Goal: Information Seeking & Learning: Learn about a topic

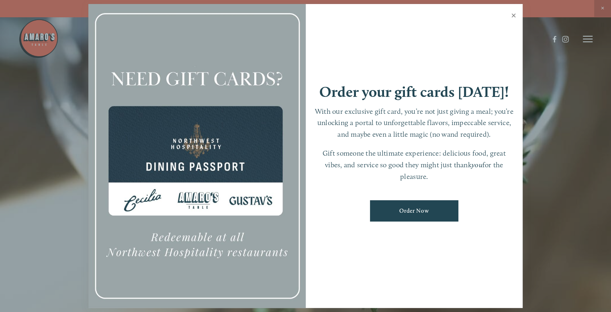
click at [514, 14] on link "Close" at bounding box center [514, 16] width 16 height 23
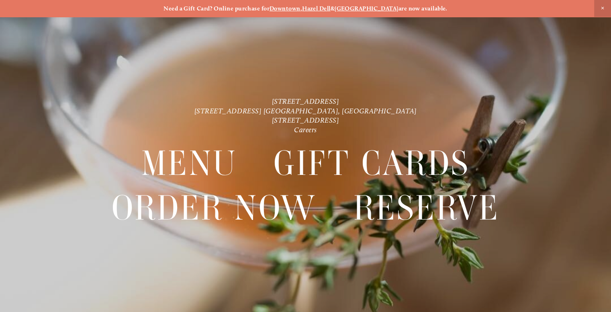
scroll to position [17, 0]
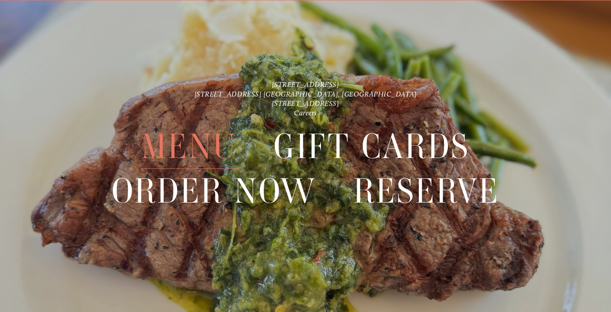
click at [184, 153] on span "Menu" at bounding box center [189, 146] width 96 height 45
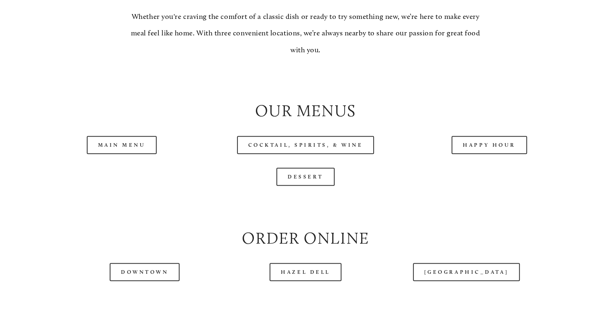
scroll to position [762, 0]
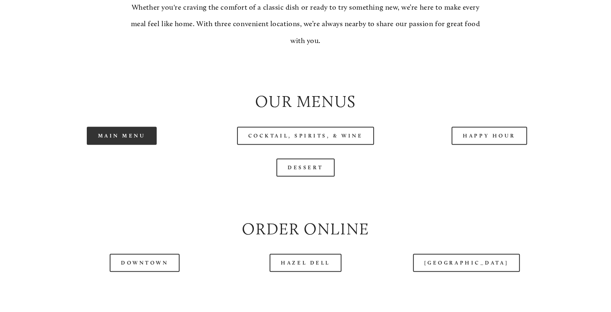
click at [130, 145] on link "Main Menu" at bounding box center [122, 136] width 70 height 18
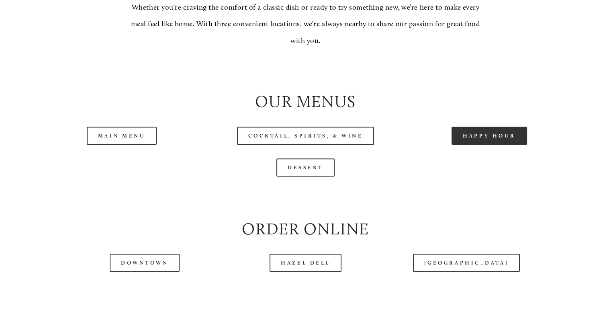
click at [508, 145] on link "Happy Hour" at bounding box center [490, 136] width 76 height 18
